Goal: Navigation & Orientation: Find specific page/section

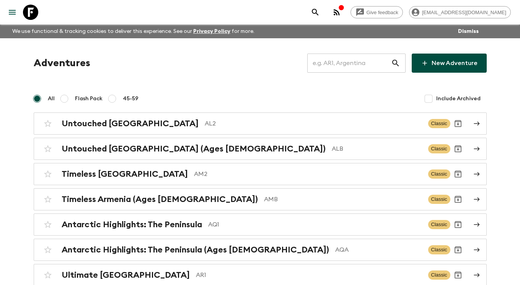
click at [352, 61] on input "text" at bounding box center [349, 62] width 84 height 21
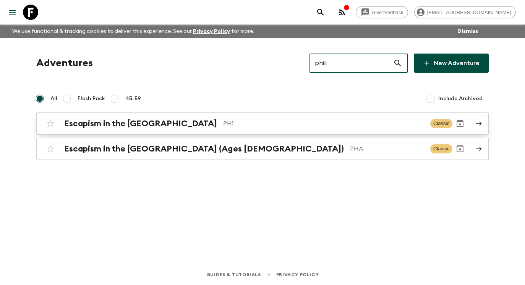
type input "phili"
click at [481, 123] on icon at bounding box center [479, 124] width 6 height 4
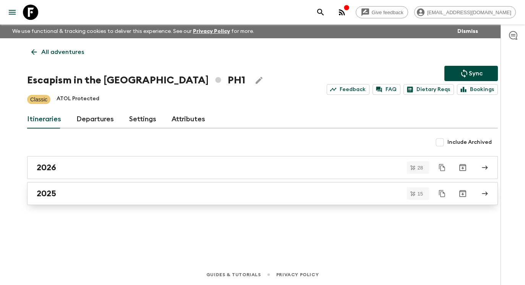
click at [81, 196] on div "2025" at bounding box center [255, 193] width 437 height 10
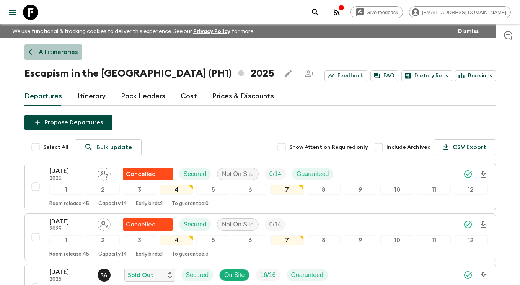
click at [55, 49] on p "All itineraries" at bounding box center [58, 51] width 39 height 9
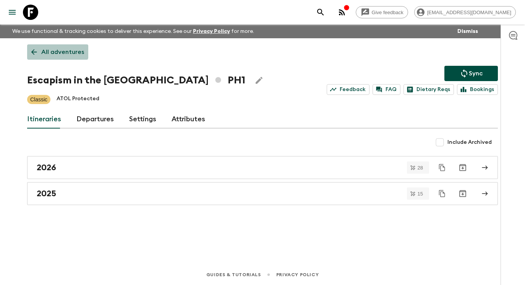
click at [55, 47] on link "All adventures" at bounding box center [57, 51] width 61 height 15
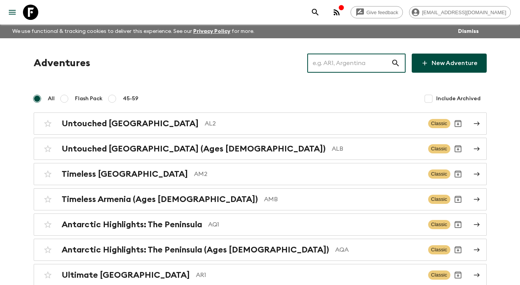
click at [385, 60] on input "text" at bounding box center [349, 62] width 84 height 21
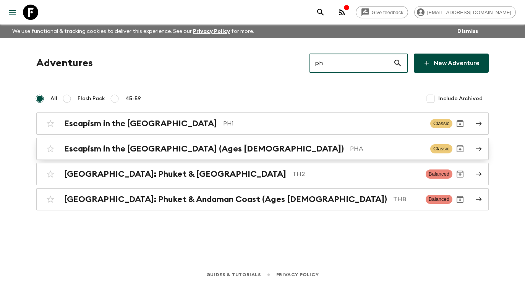
type input "ph"
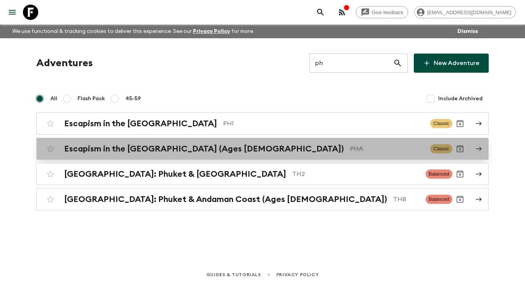
click at [374, 152] on p "PHA" at bounding box center [387, 148] width 74 height 9
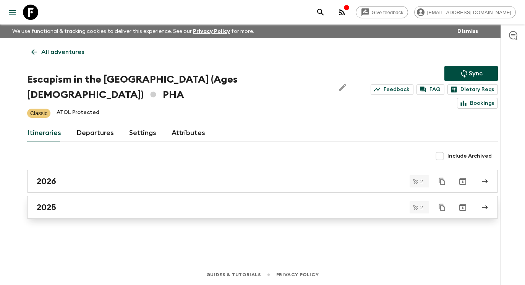
click at [240, 202] on div "2025" at bounding box center [255, 207] width 437 height 10
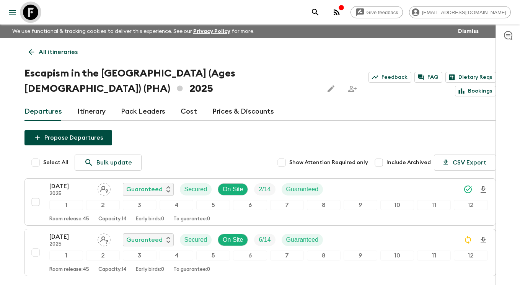
click at [29, 14] on icon at bounding box center [30, 12] width 15 height 15
